Goal: Task Accomplishment & Management: Manage account settings

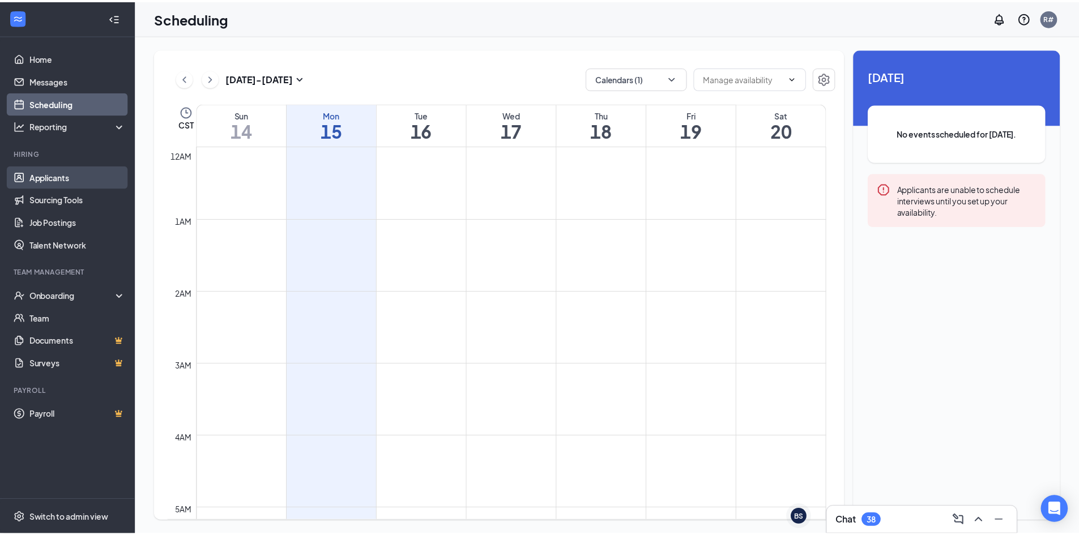
scroll to position [557, 0]
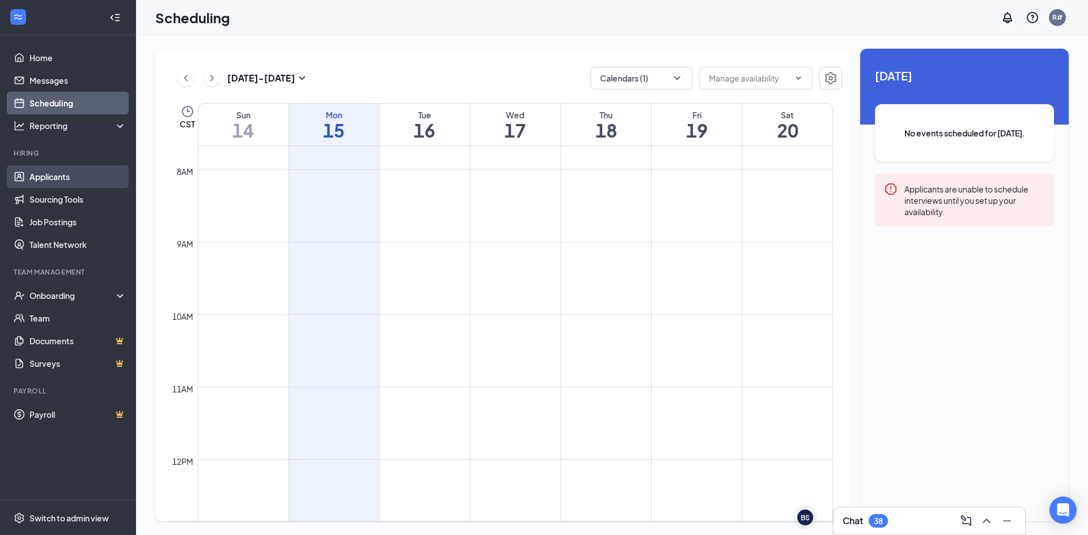
click at [49, 179] on link "Applicants" at bounding box center [77, 176] width 97 height 23
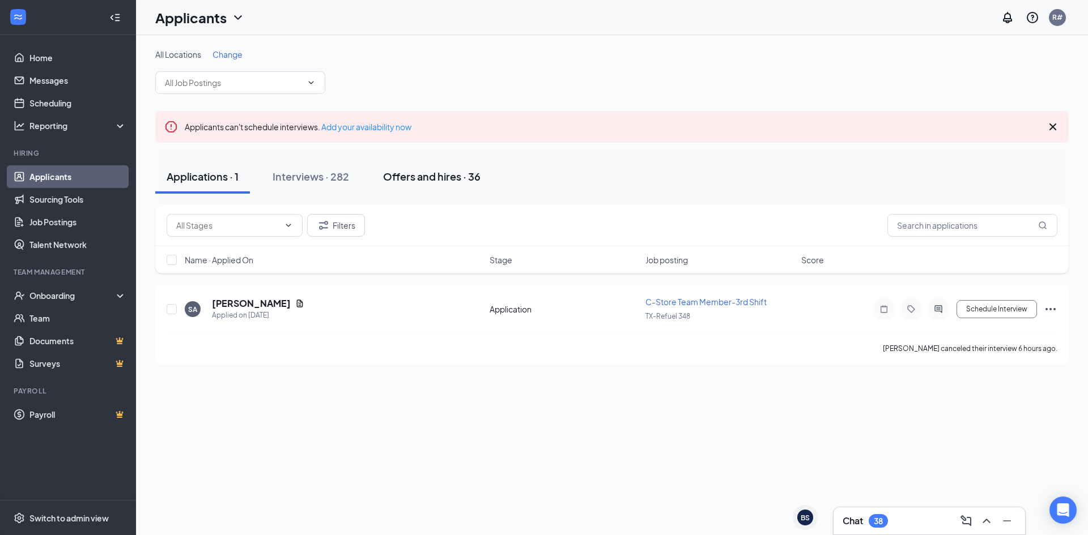
click at [451, 175] on div "Offers and hires · 36" at bounding box center [431, 176] width 97 height 14
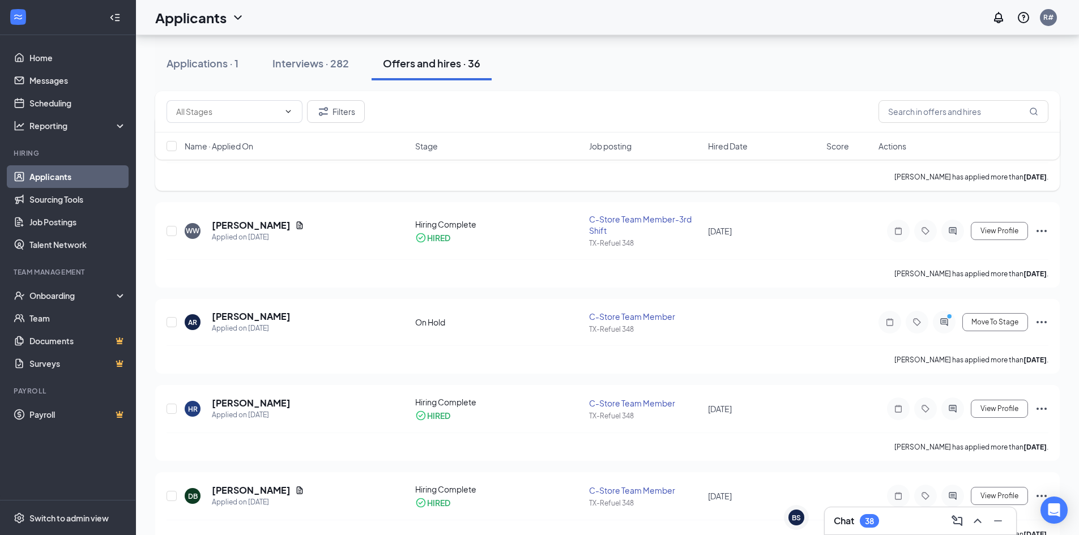
scroll to position [283, 0]
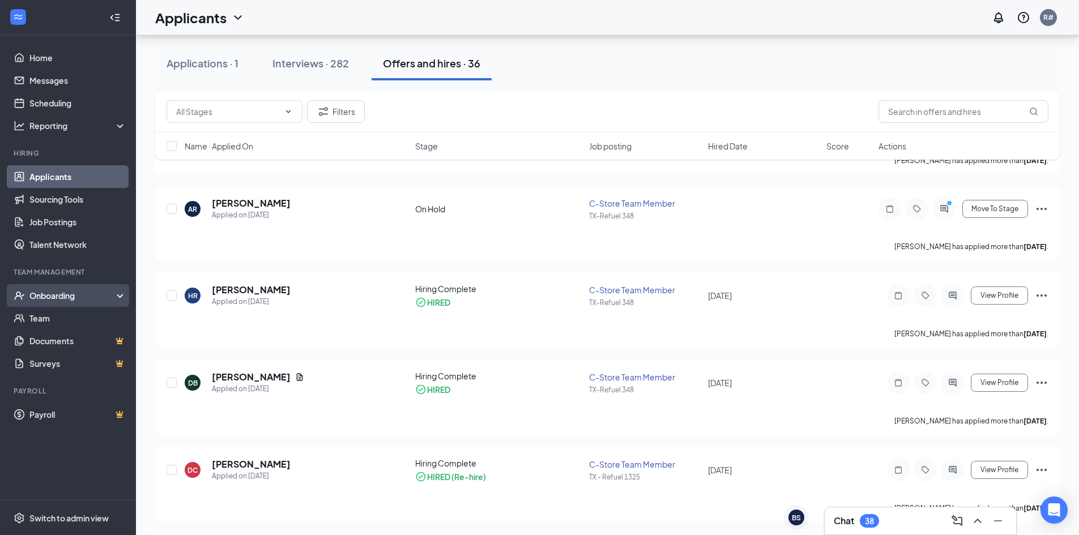
click at [58, 299] on div "Onboarding" at bounding box center [72, 295] width 87 height 11
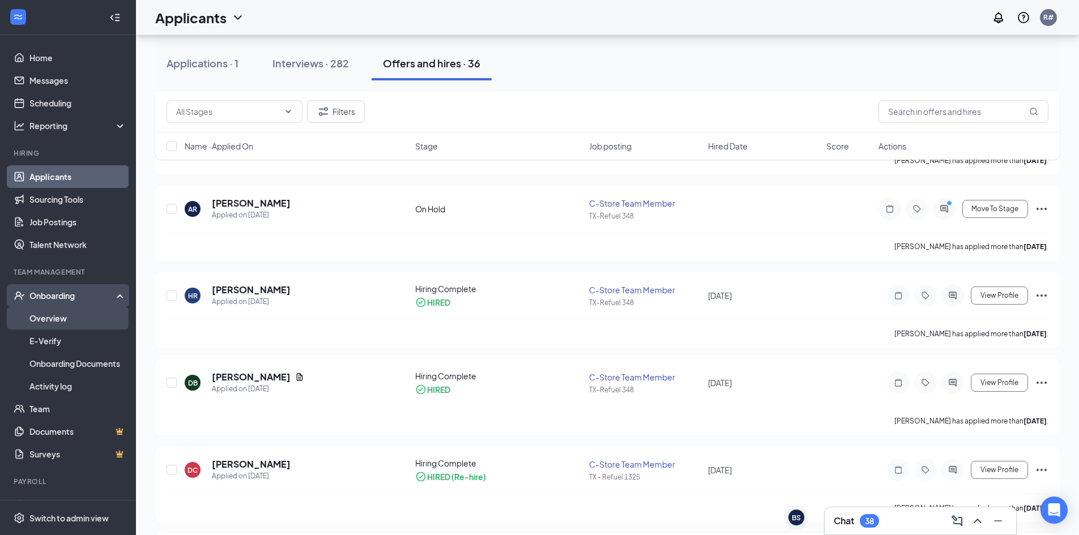
click at [48, 321] on link "Overview" at bounding box center [77, 318] width 97 height 23
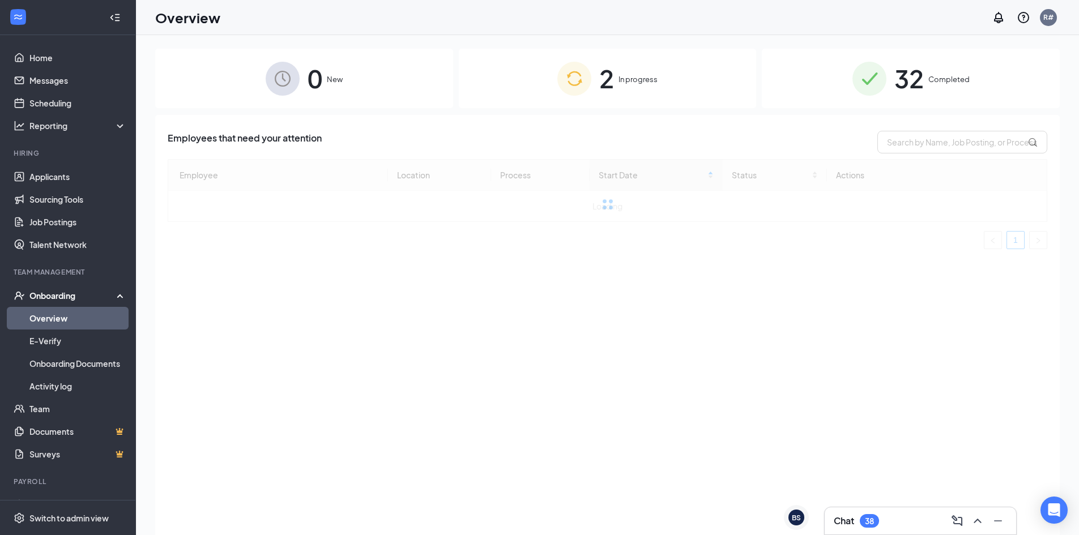
click at [618, 80] on div "2 In progress" at bounding box center [608, 78] width 298 height 59
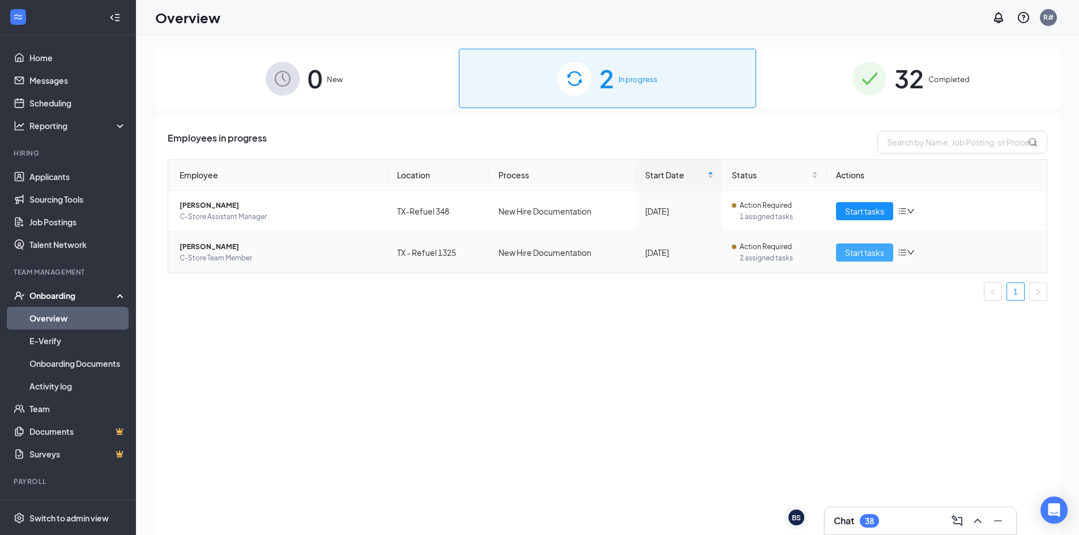
click at [868, 254] on span "Start tasks" at bounding box center [864, 252] width 39 height 12
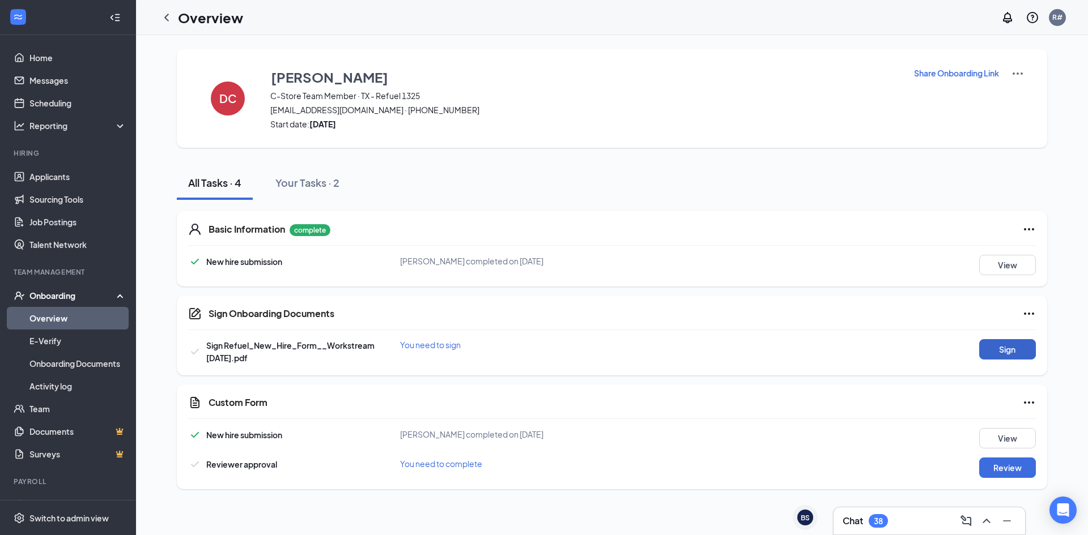
click at [1020, 352] on button "Sign" at bounding box center [1007, 349] width 57 height 20
click at [1012, 470] on button "Review" at bounding box center [1007, 468] width 57 height 20
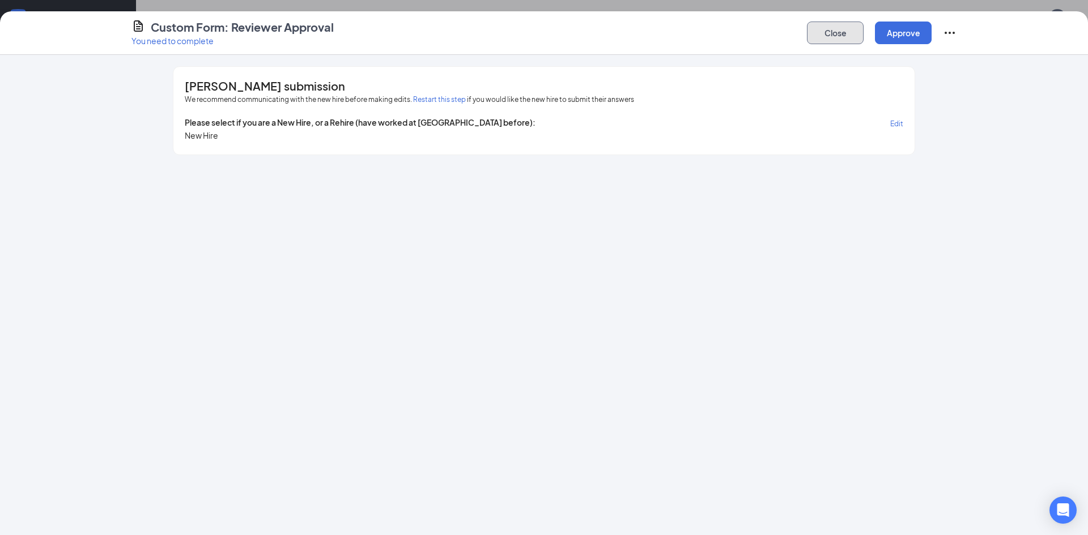
click at [832, 44] on button "Close" at bounding box center [835, 33] width 57 height 23
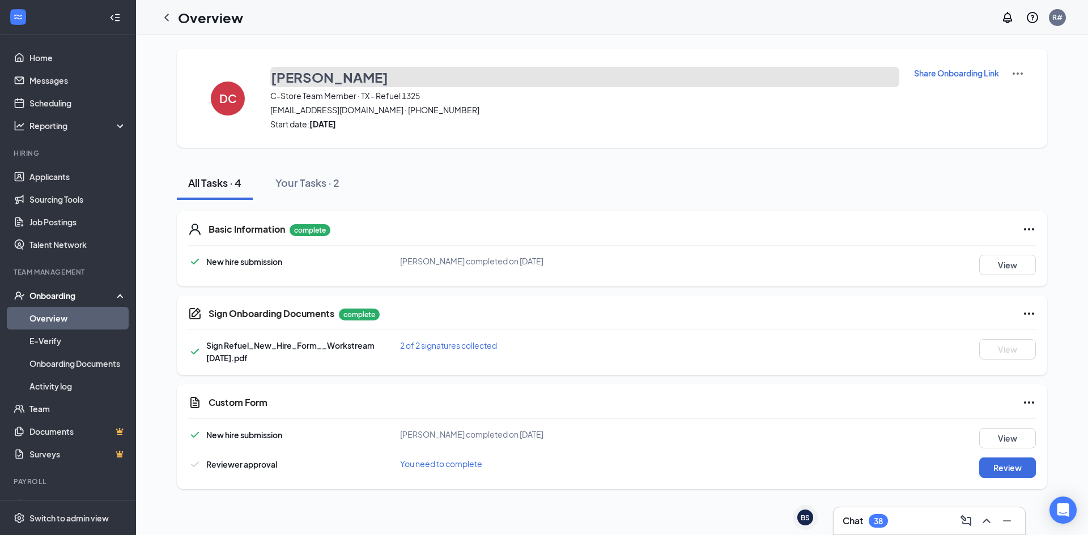
click at [331, 78] on h3 "Dawna Carter" at bounding box center [329, 76] width 117 height 19
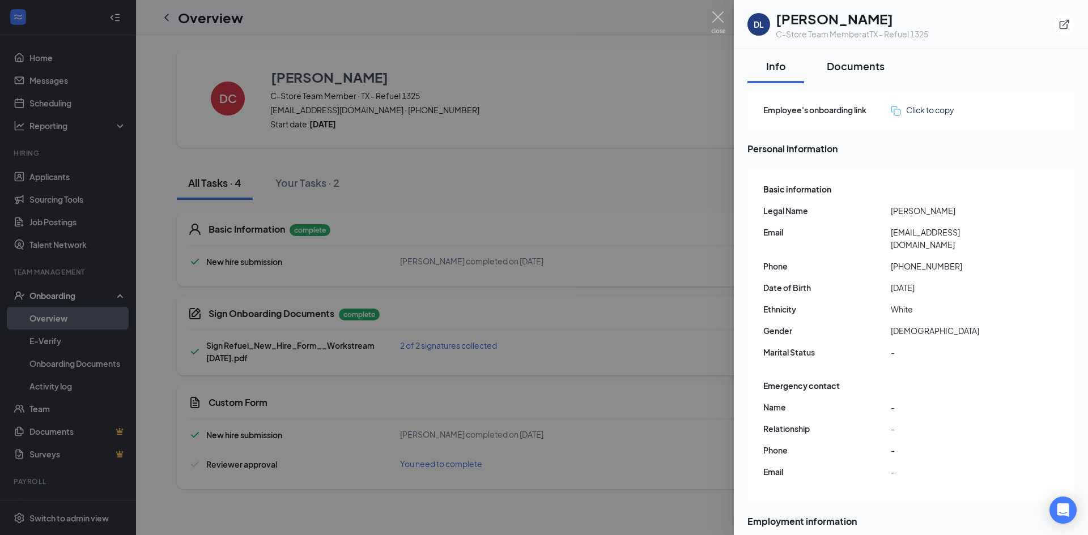
click at [860, 66] on div "Documents" at bounding box center [855, 66] width 58 height 14
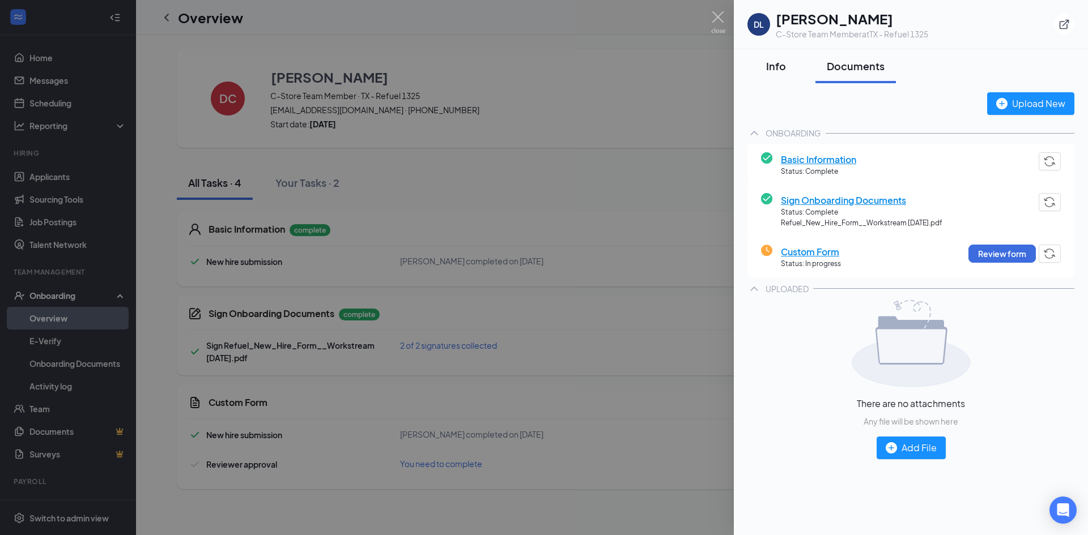
click at [775, 69] on div "Info" at bounding box center [775, 66] width 34 height 14
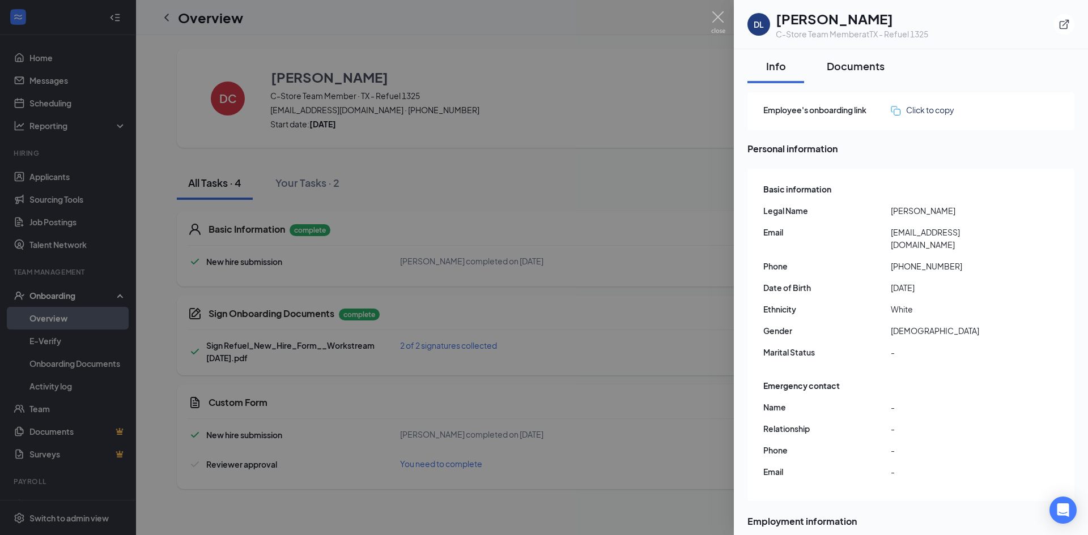
click at [841, 70] on div "Documents" at bounding box center [855, 66] width 58 height 14
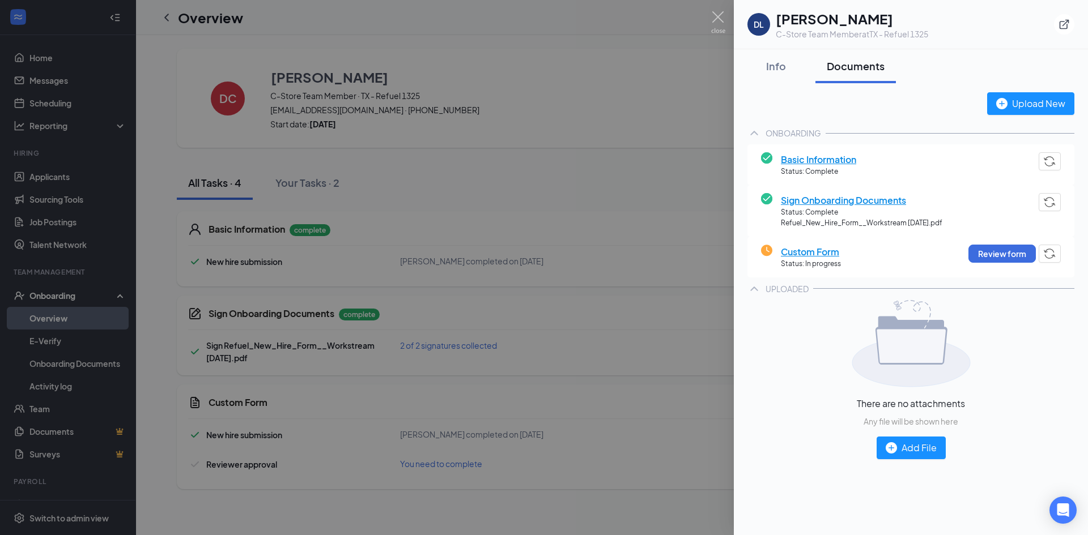
click at [709, 17] on div at bounding box center [544, 267] width 1088 height 535
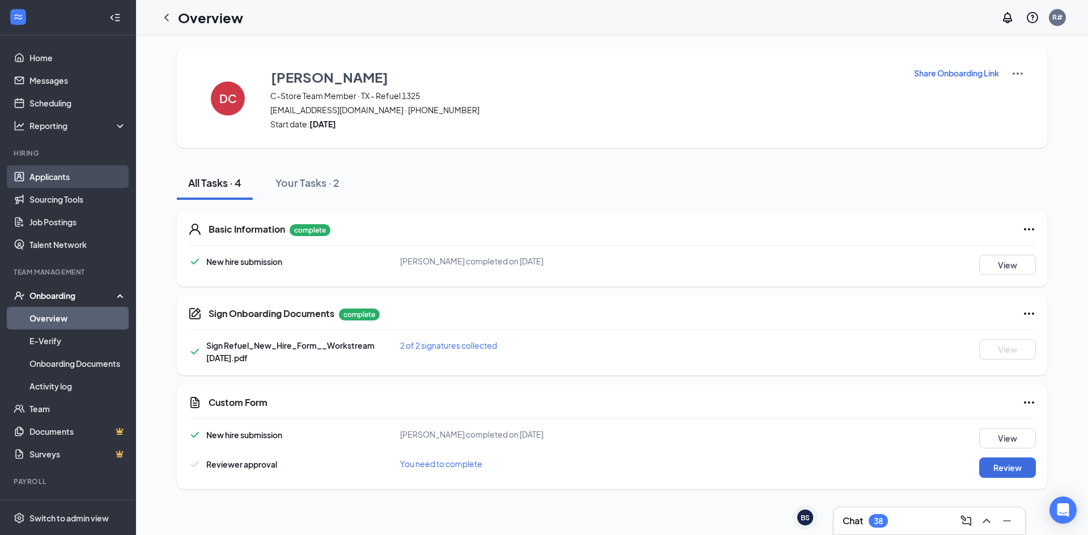
drag, startPoint x: 70, startPoint y: 174, endPoint x: 78, endPoint y: 174, distance: 7.9
click at [70, 174] on link "Applicants" at bounding box center [77, 176] width 97 height 23
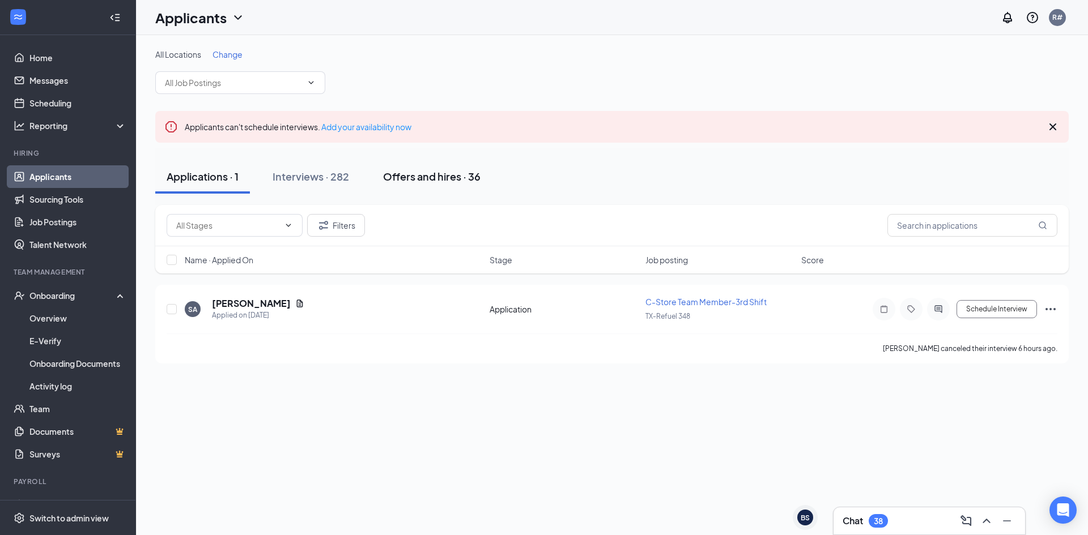
click at [419, 181] on div "Offers and hires · 36" at bounding box center [431, 176] width 97 height 14
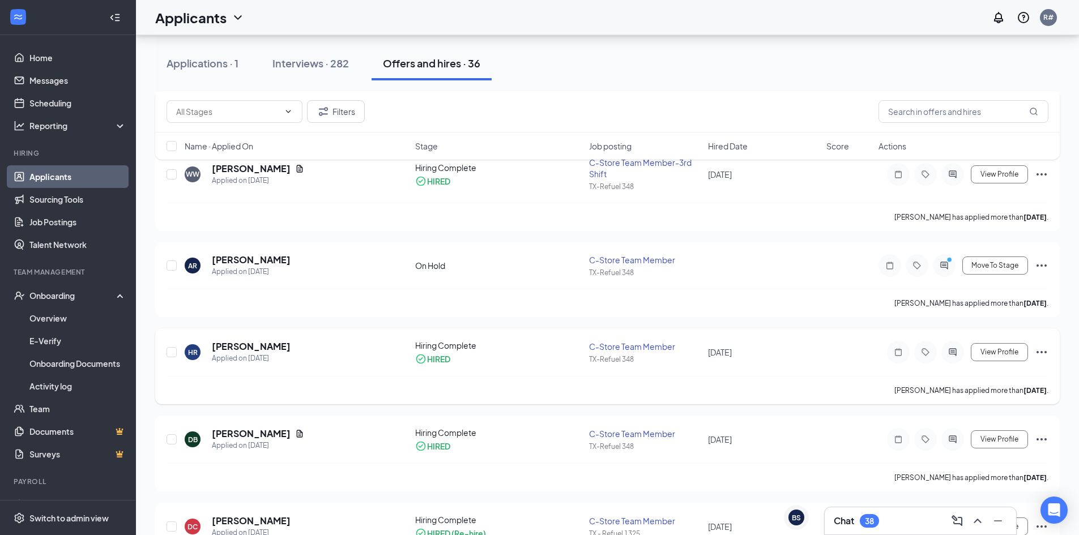
scroll to position [397, 0]
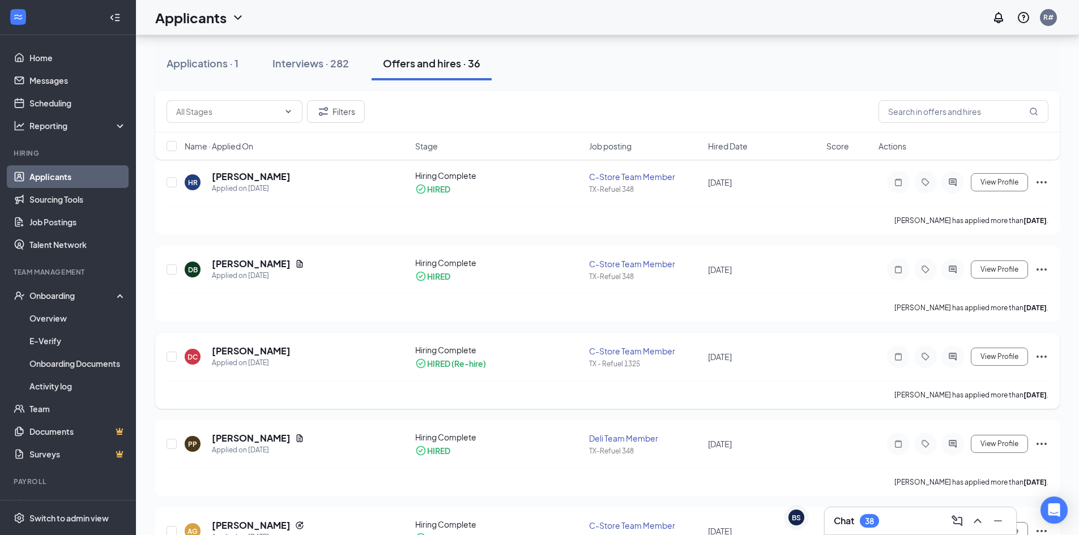
click at [628, 349] on div "C-Store Team Member" at bounding box center [645, 351] width 112 height 11
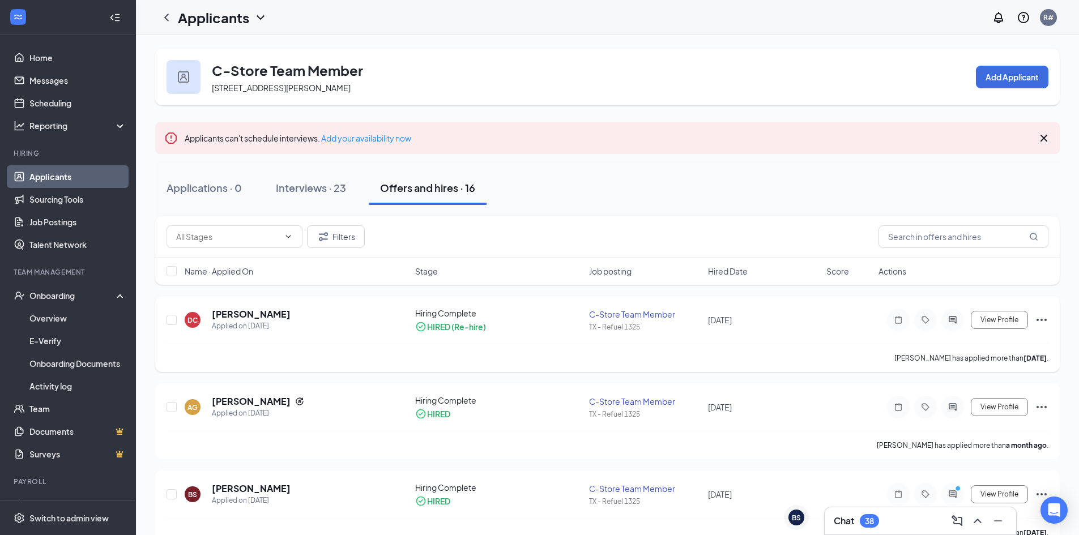
click at [622, 314] on div "C-Store Team Member" at bounding box center [645, 314] width 112 height 11
click at [245, 312] on h5 "Dawna Carter" at bounding box center [251, 314] width 79 height 12
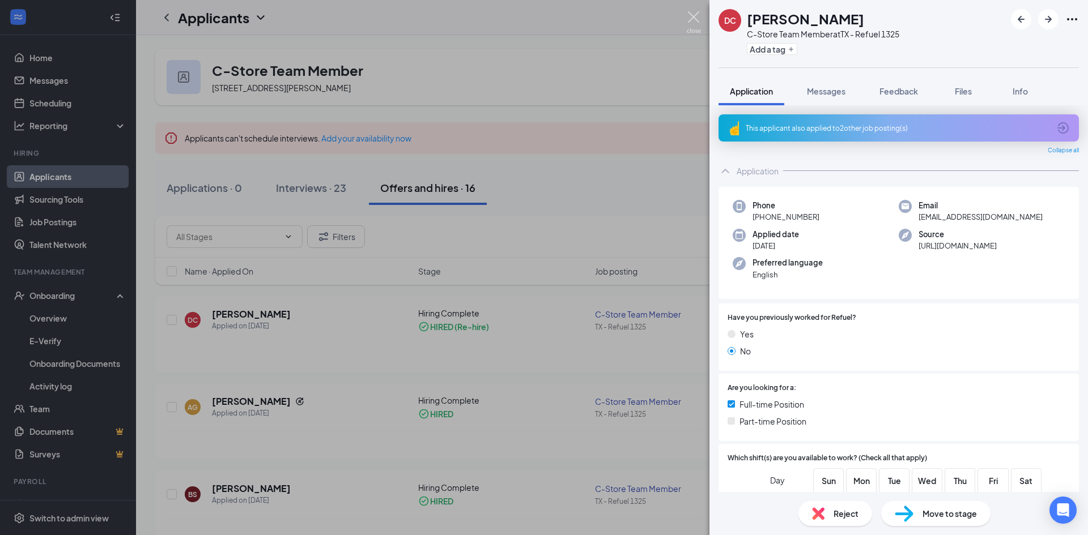
click at [695, 14] on img at bounding box center [694, 22] width 14 height 22
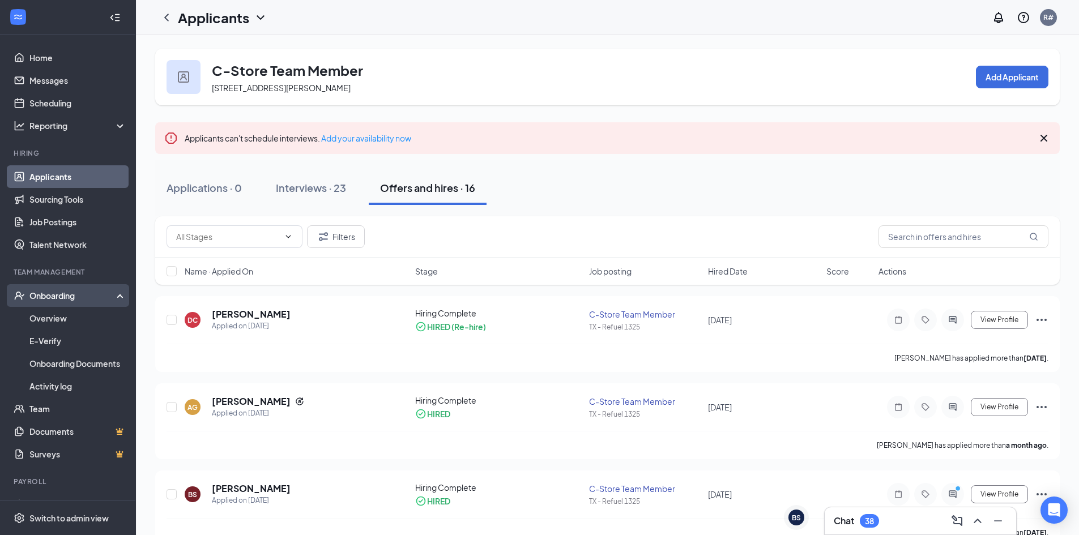
click at [72, 294] on div "Onboarding" at bounding box center [72, 295] width 87 height 11
click at [55, 317] on link "Overview" at bounding box center [77, 318] width 97 height 23
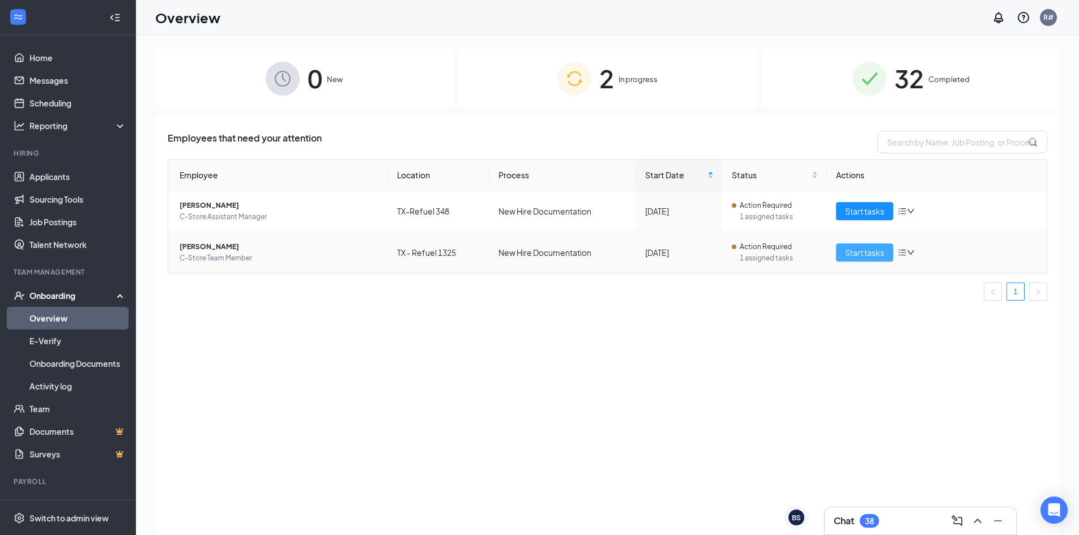
click at [871, 254] on span "Start tasks" at bounding box center [864, 252] width 39 height 12
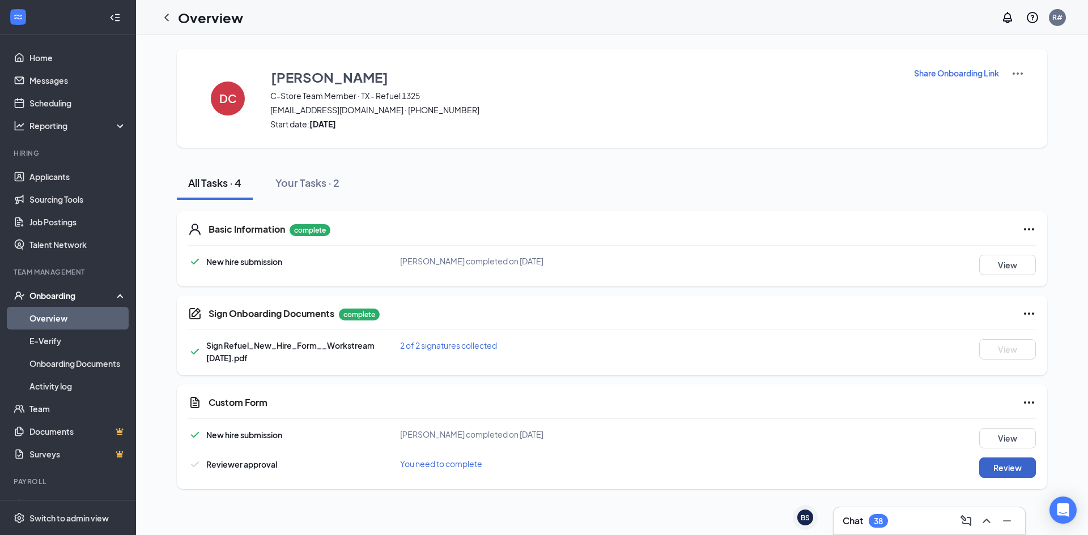
click at [1003, 462] on button "Review" at bounding box center [1007, 468] width 57 height 20
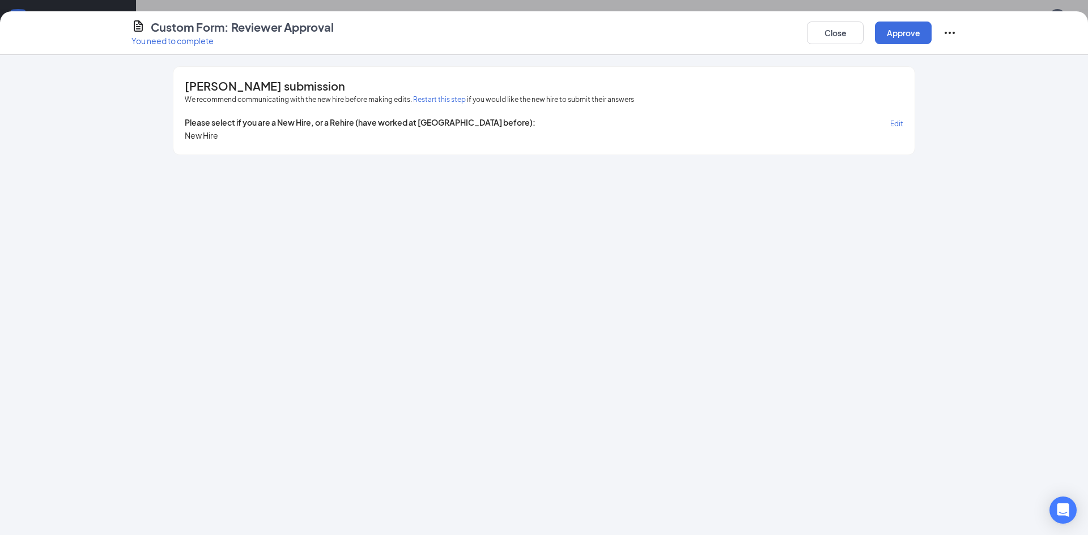
click at [896, 126] on span "Edit" at bounding box center [896, 124] width 13 height 8
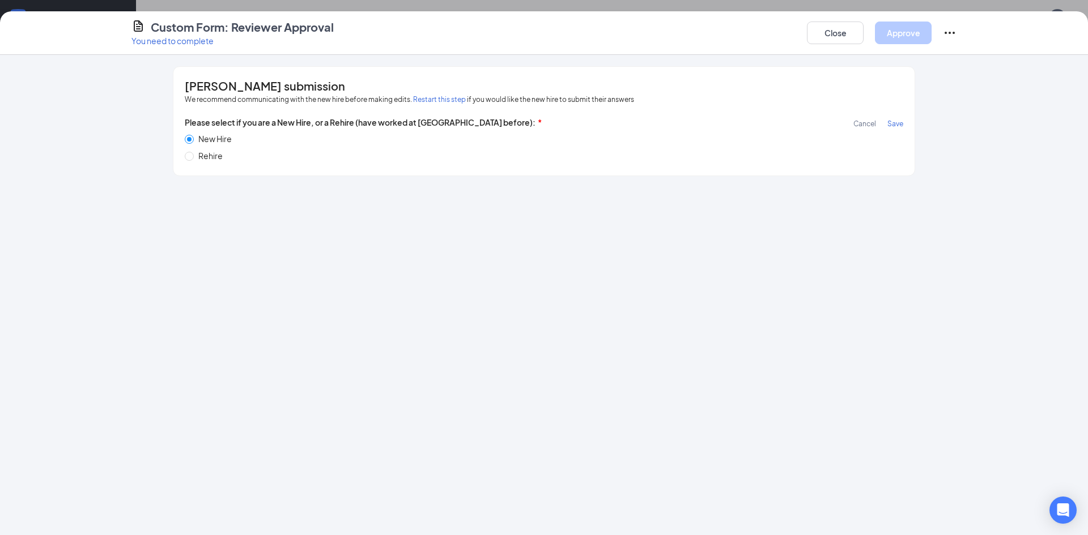
click at [900, 123] on span "Save" at bounding box center [895, 124] width 16 height 8
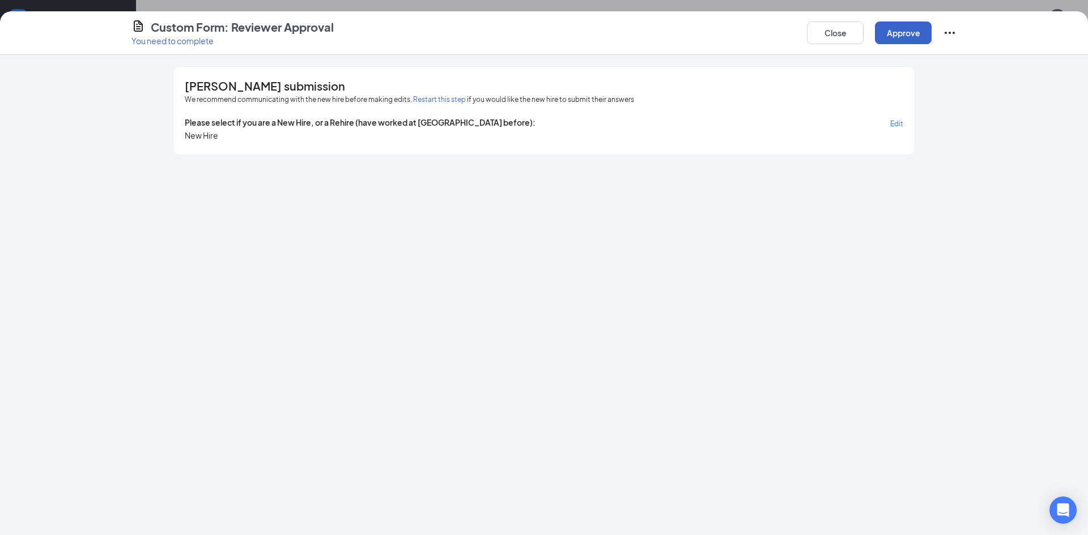
click at [897, 35] on button "Approve" at bounding box center [903, 33] width 57 height 23
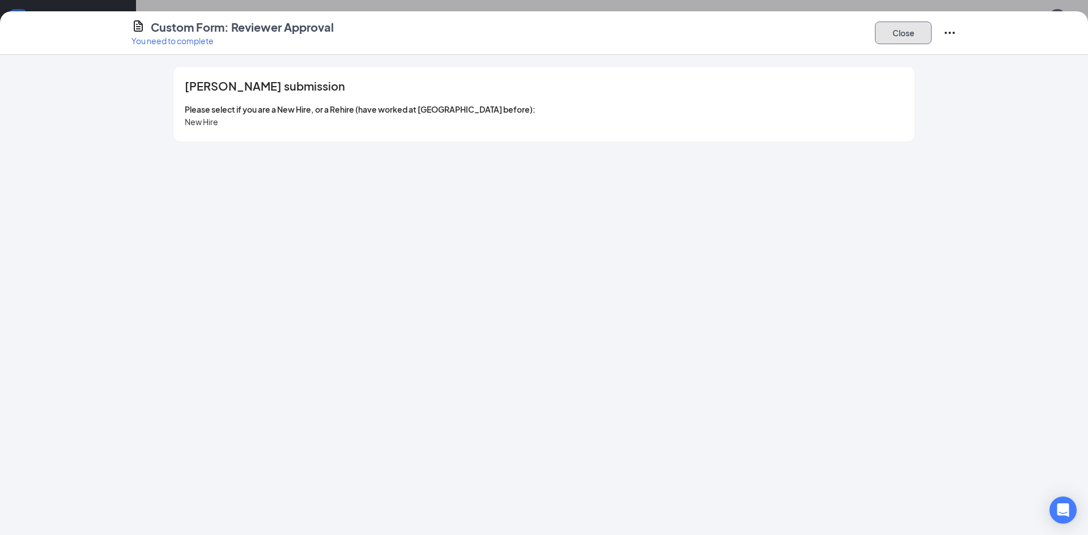
click at [906, 42] on button "Close" at bounding box center [903, 33] width 57 height 23
